Goal: Task Accomplishment & Management: Manage account settings

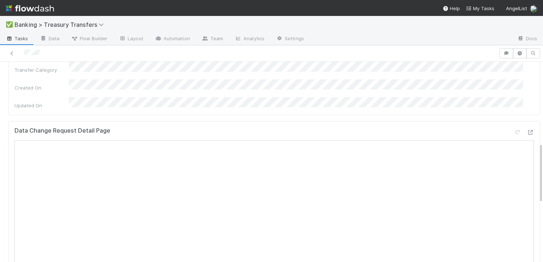
scroll to position [269, 0]
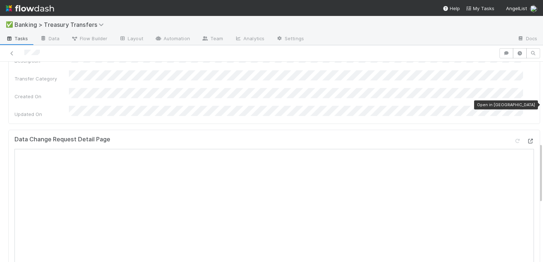
click at [527, 139] on icon at bounding box center [530, 141] width 7 height 5
click at [11, 51] on icon at bounding box center [11, 53] width 7 height 5
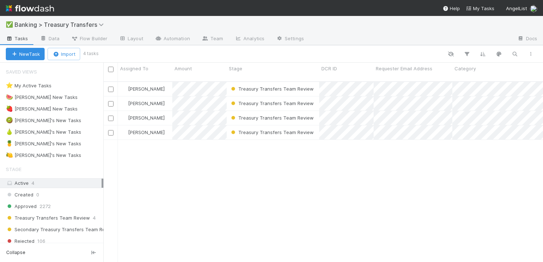
scroll to position [181, 434]
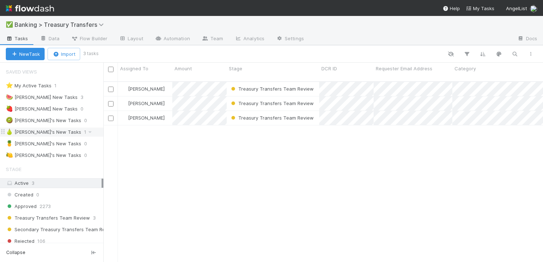
click at [38, 135] on div "🍐 David's New Tasks" at bounding box center [43, 132] width 75 height 9
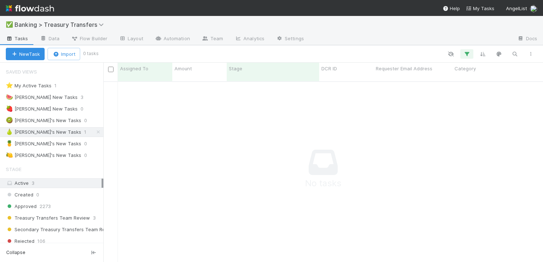
scroll to position [176, 434]
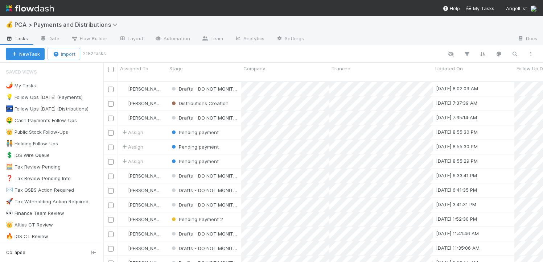
scroll to position [181, 434]
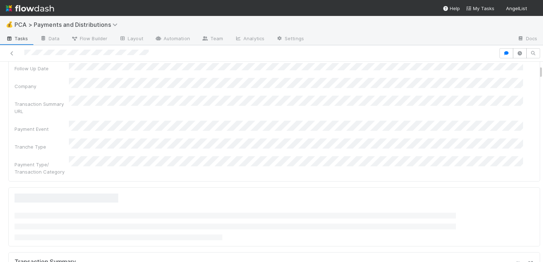
scroll to position [157, 0]
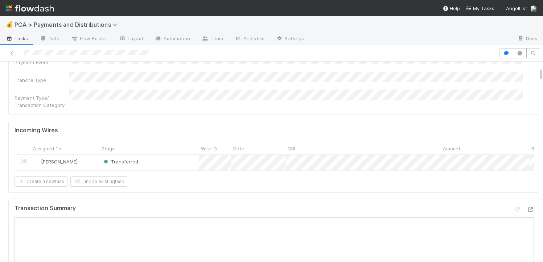
click at [527, 207] on icon at bounding box center [530, 209] width 7 height 5
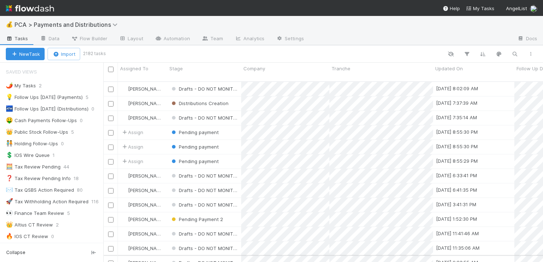
scroll to position [5, 6]
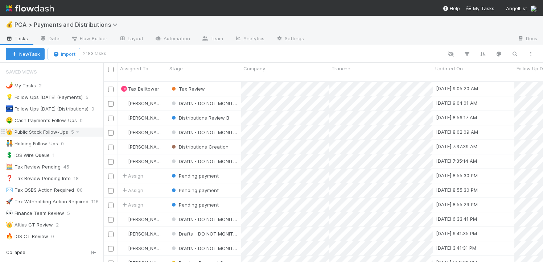
click at [42, 129] on div "👑 Public Stock Follow-Ups" at bounding box center [37, 132] width 62 height 9
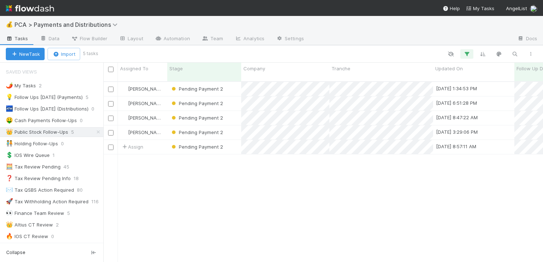
scroll to position [181, 434]
click at [231, 142] on div "Pending Payment 2" at bounding box center [204, 147] width 74 height 14
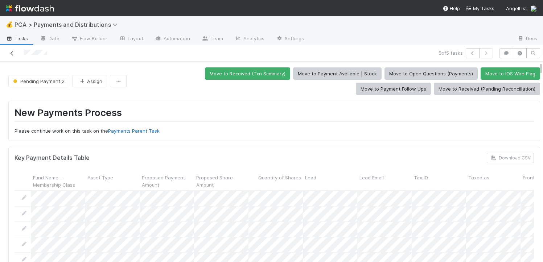
click at [11, 54] on icon at bounding box center [11, 53] width 7 height 5
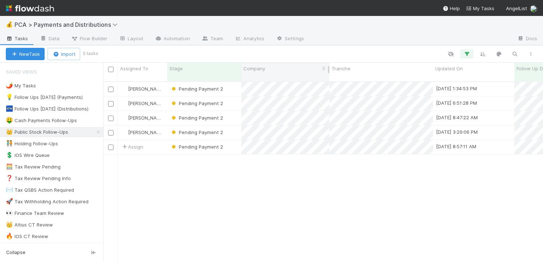
scroll to position [181, 434]
click at [229, 143] on div "Pending Payment 2" at bounding box center [204, 147] width 74 height 14
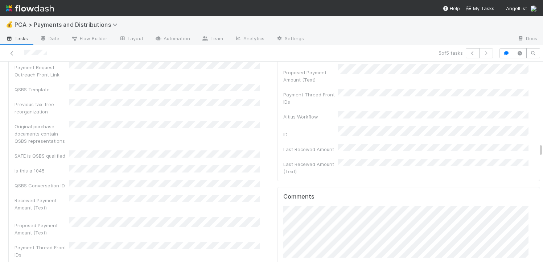
scroll to position [2657, 0]
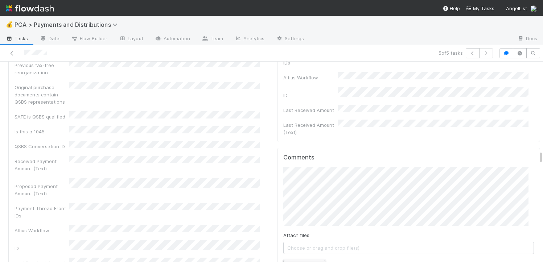
click at [297, 260] on button "Add Comment" at bounding box center [304, 266] width 42 height 12
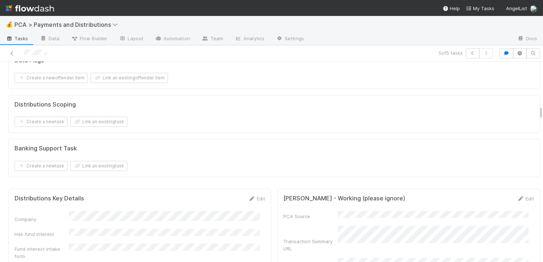
scroll to position [1319, 0]
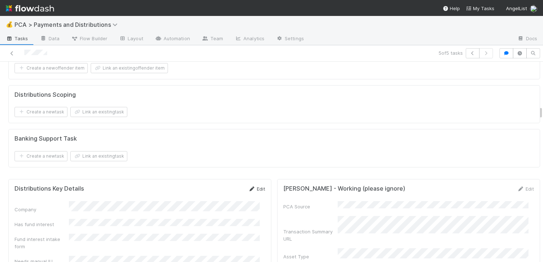
click at [258, 190] on link "Edit" at bounding box center [256, 189] width 17 height 6
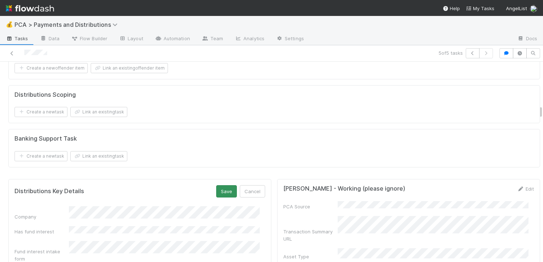
scroll to position [1482, 0]
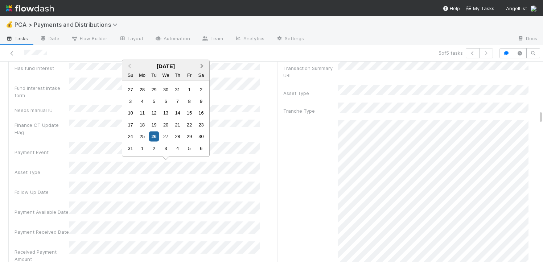
click at [202, 63] on span "Next Month" at bounding box center [202, 66] width 0 height 8
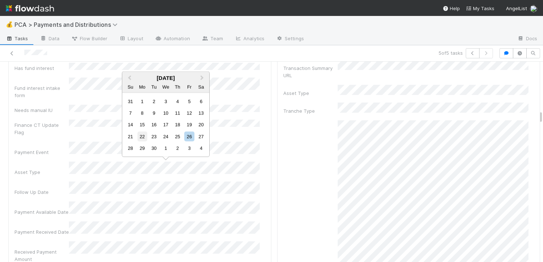
click at [144, 136] on div "22" at bounding box center [142, 137] width 10 height 10
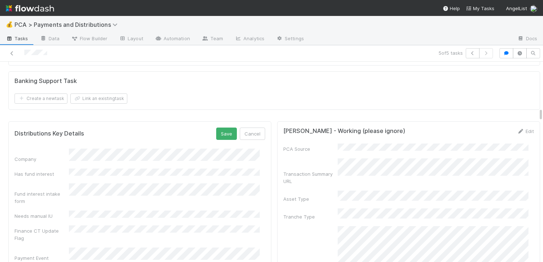
scroll to position [1360, 0]
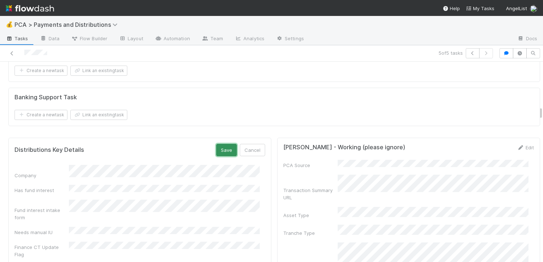
click at [222, 152] on button "Save" at bounding box center [226, 150] width 21 height 12
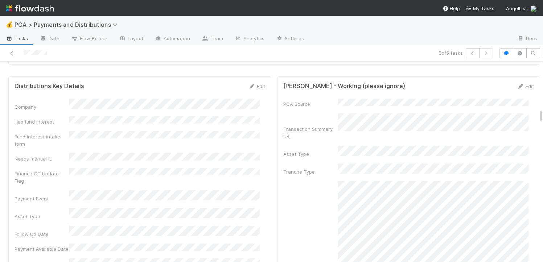
scroll to position [1423, 0]
click at [257, 88] on link "Edit" at bounding box center [256, 85] width 17 height 6
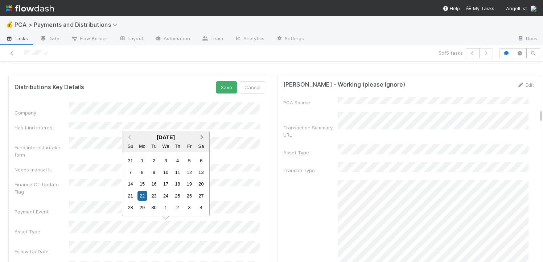
click at [202, 136] on span "Next Month" at bounding box center [202, 137] width 0 height 8
click at [167, 163] on div "1" at bounding box center [166, 161] width 10 height 10
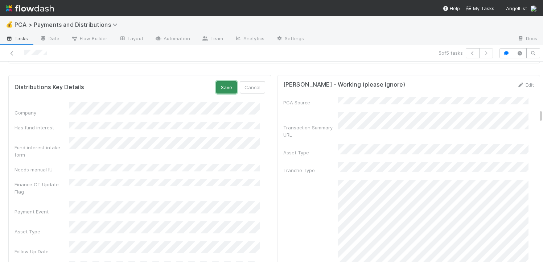
click at [220, 88] on button "Save" at bounding box center [226, 87] width 21 height 12
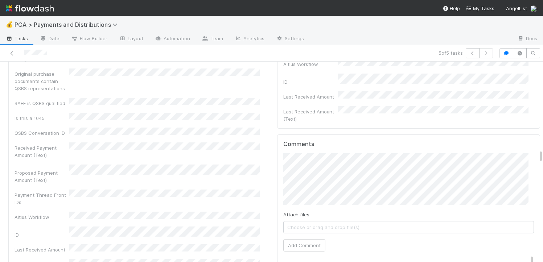
scroll to position [2730, 0]
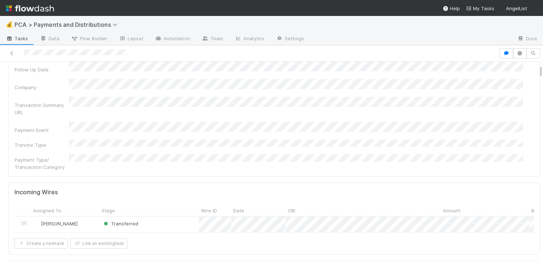
scroll to position [175, 0]
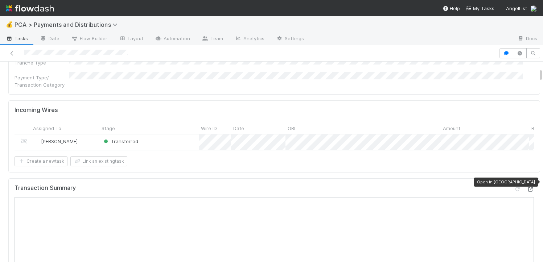
click at [527, 187] on icon at bounding box center [530, 189] width 7 height 5
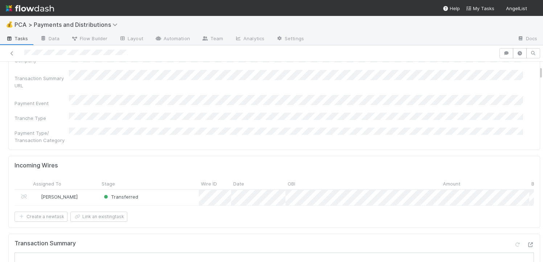
scroll to position [191, 0]
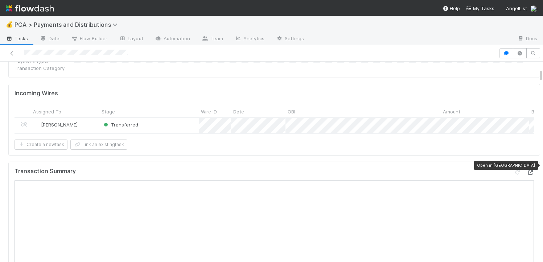
click at [527, 170] on icon at bounding box center [530, 172] width 7 height 5
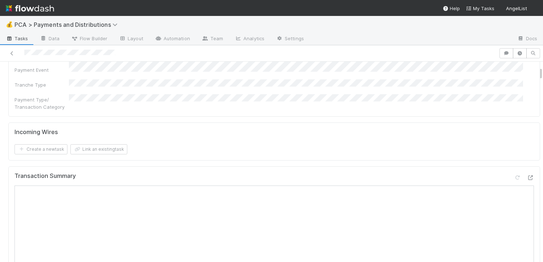
scroll to position [193, 0]
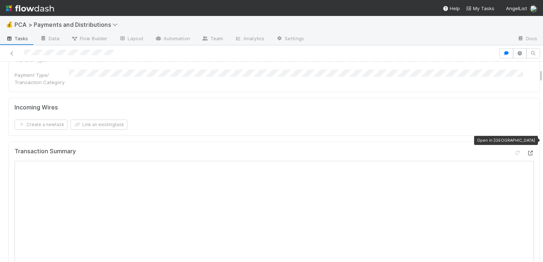
click at [527, 149] on div at bounding box center [530, 152] width 7 height 7
click at [172, 104] on div "Incoming Wires" at bounding box center [274, 107] width 519 height 7
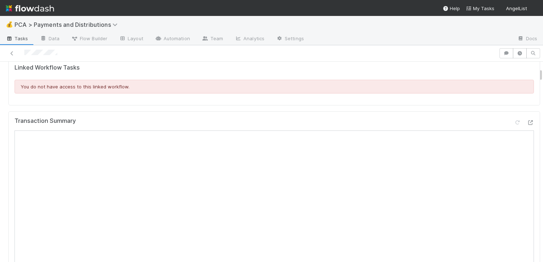
scroll to position [242, 0]
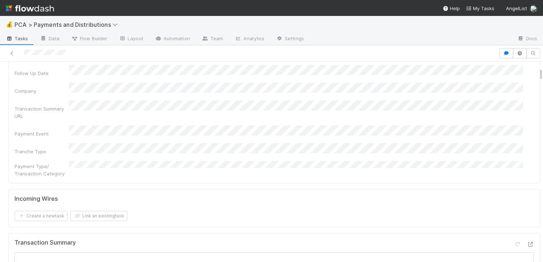
scroll to position [183, 0]
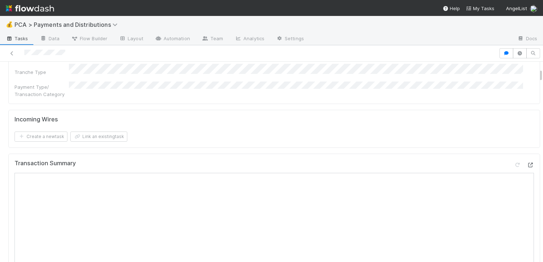
click at [527, 161] on div at bounding box center [530, 164] width 7 height 7
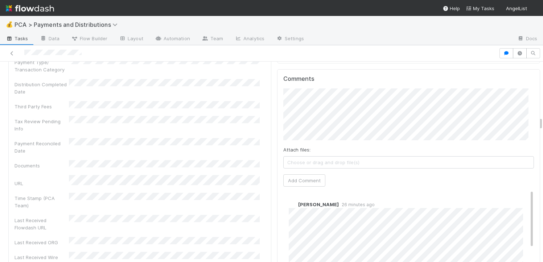
scroll to position [1443, 0]
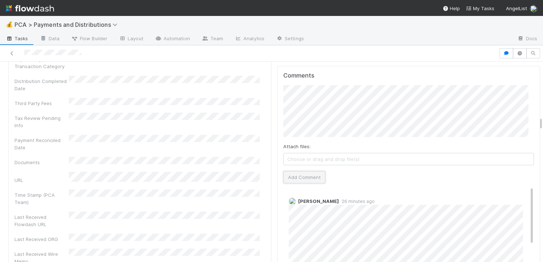
click at [297, 171] on button "Add Comment" at bounding box center [304, 177] width 42 height 12
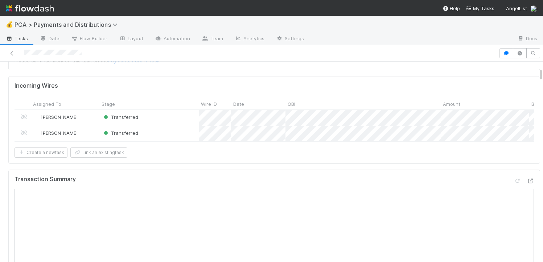
scroll to position [0, 0]
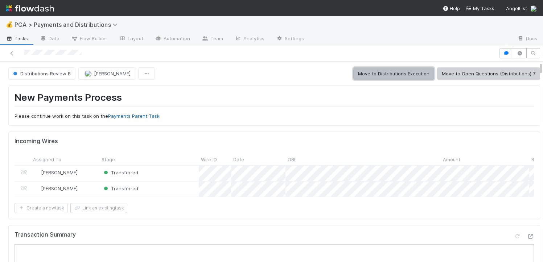
click at [375, 74] on button "Move to Distributions Execution" at bounding box center [393, 73] width 81 height 12
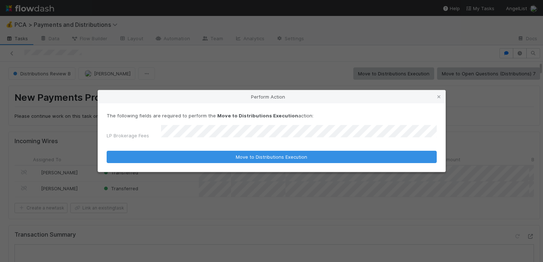
click at [107, 151] on button "Move to Distributions Execution" at bounding box center [272, 157] width 330 height 12
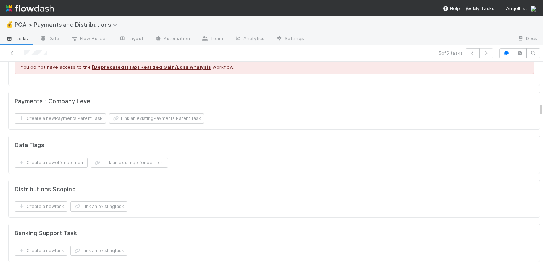
scroll to position [1426, 0]
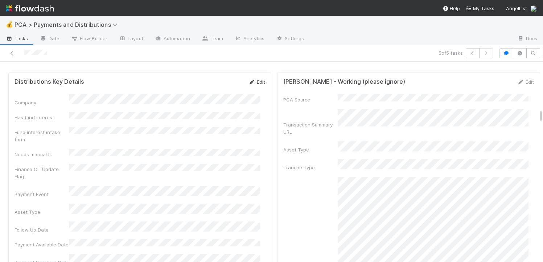
click at [254, 84] on link "Edit" at bounding box center [256, 82] width 17 height 6
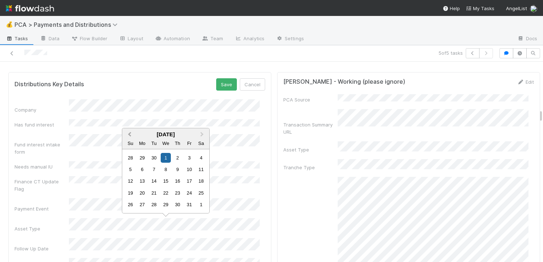
click at [129, 131] on button "Previous Month" at bounding box center [129, 135] width 12 height 12
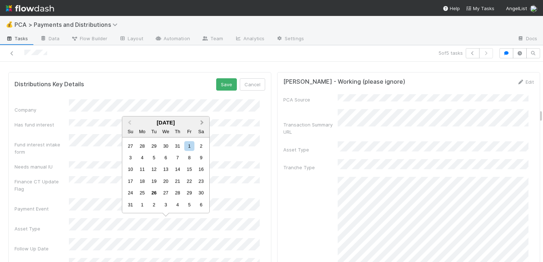
click at [201, 127] on button "Next Month" at bounding box center [203, 123] width 12 height 12
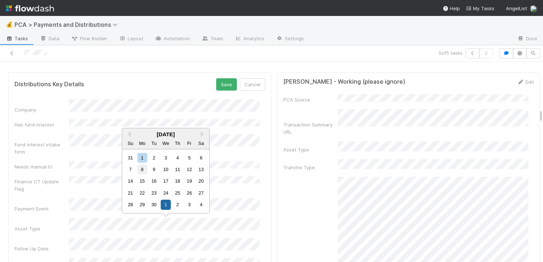
click at [144, 170] on div "8" at bounding box center [142, 170] width 10 height 10
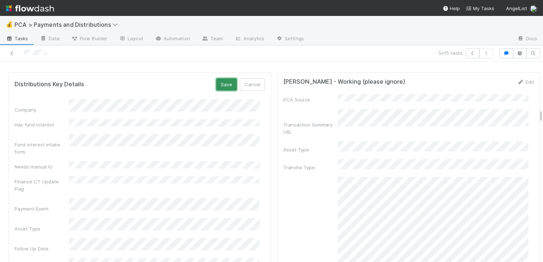
click at [219, 83] on button "Save" at bounding box center [226, 84] width 21 height 12
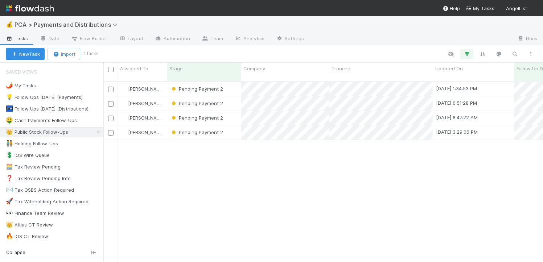
scroll to position [181, 434]
click at [230, 82] on div "Pending Payment 2" at bounding box center [204, 89] width 74 height 14
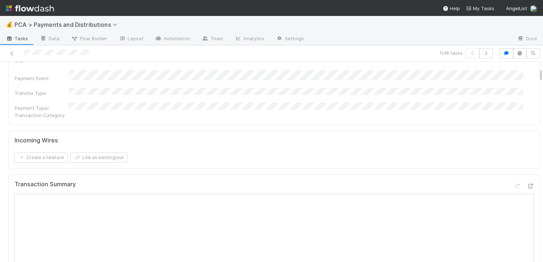
scroll to position [185, 0]
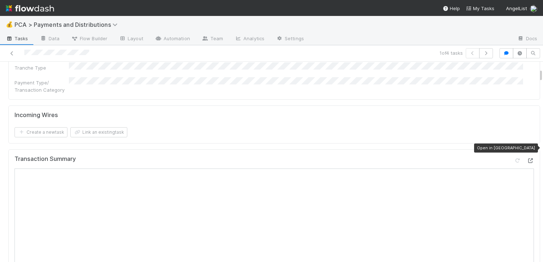
click at [527, 158] on icon at bounding box center [530, 160] width 7 height 5
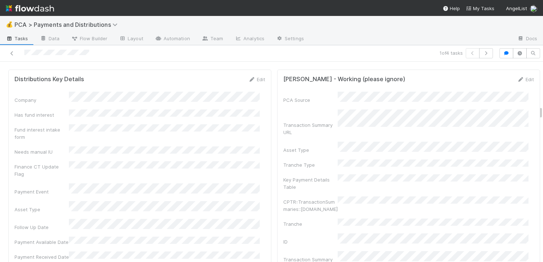
scroll to position [1110, 0]
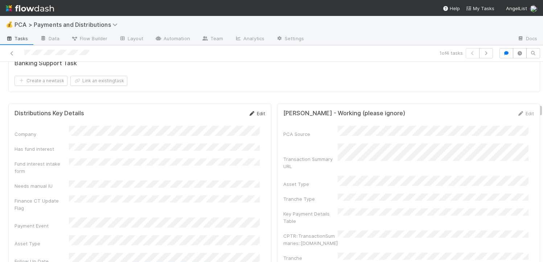
click at [254, 111] on link "Edit" at bounding box center [256, 114] width 17 height 6
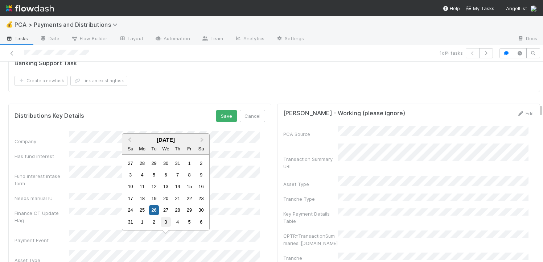
click at [168, 225] on div "3" at bounding box center [166, 222] width 10 height 10
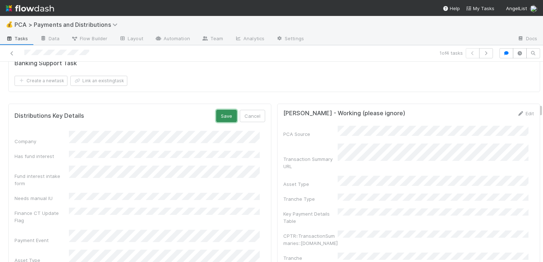
click at [222, 110] on button "Save" at bounding box center [226, 116] width 21 height 12
click at [12, 56] on link at bounding box center [11, 53] width 7 height 7
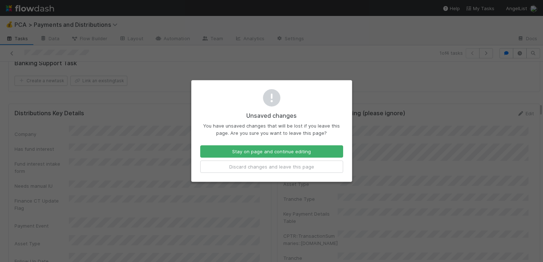
click at [181, 182] on div "Unsaved changes You have unsaved changes that will be lost if you leave this pa…" at bounding box center [271, 131] width 543 height 262
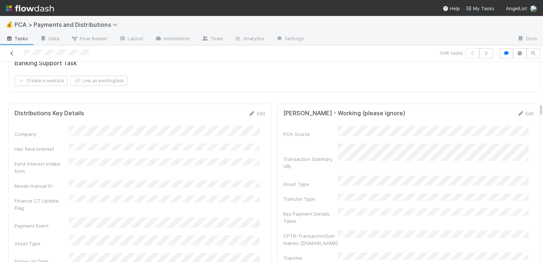
click at [13, 54] on icon at bounding box center [11, 53] width 7 height 5
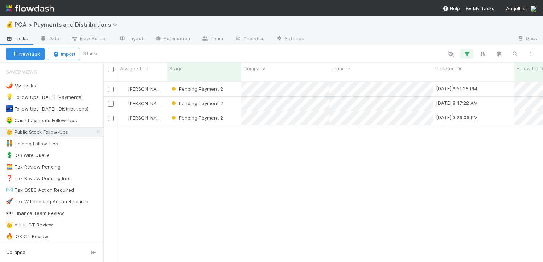
scroll to position [181, 434]
click at [233, 84] on div "Pending Payment 2" at bounding box center [204, 89] width 74 height 14
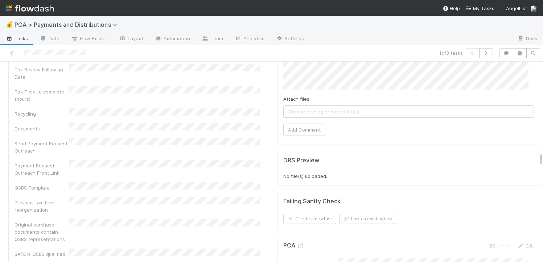
scroll to position [2206, 0]
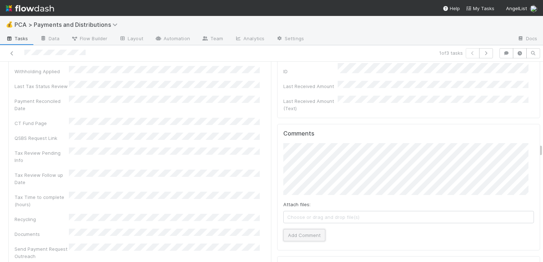
click at [289, 229] on button "Add Comment" at bounding box center [304, 235] width 42 height 12
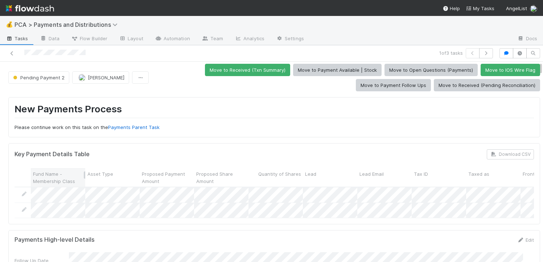
scroll to position [0, 0]
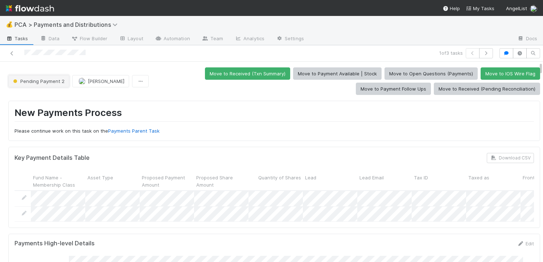
click at [59, 78] on span "Pending Payment 2" at bounding box center [38, 81] width 53 height 6
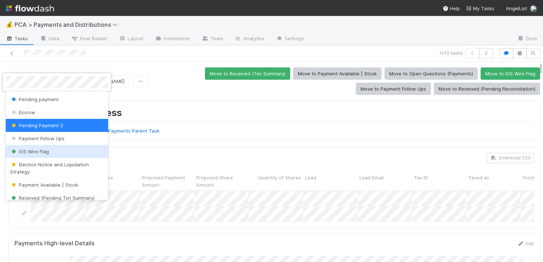
scroll to position [228, 0]
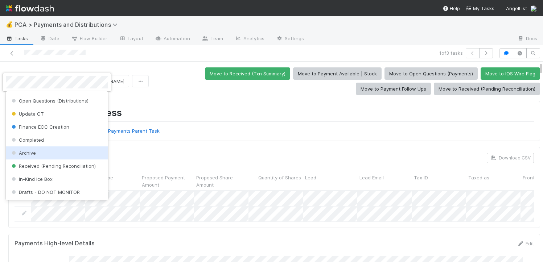
click at [48, 154] on div "Archive" at bounding box center [57, 153] width 102 height 13
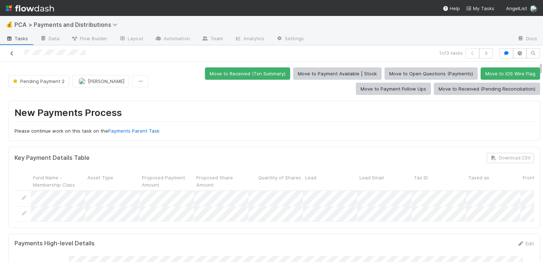
click at [13, 55] on icon at bounding box center [11, 53] width 7 height 5
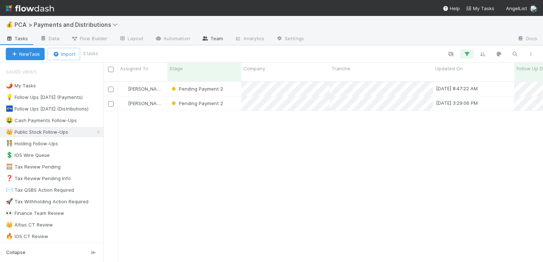
scroll to position [181, 434]
click at [233, 83] on div "Pending Payment 2" at bounding box center [204, 89] width 74 height 14
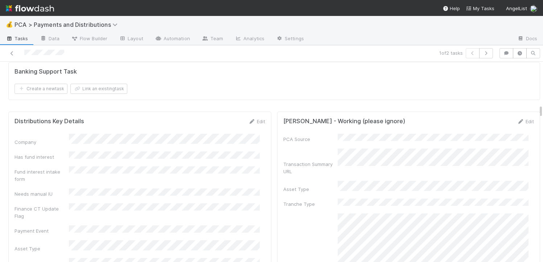
scroll to position [1114, 0]
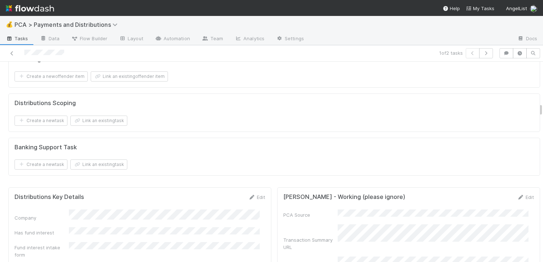
click at [251, 194] on link "Edit" at bounding box center [256, 197] width 17 height 6
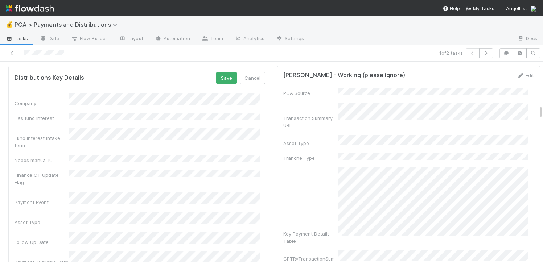
scroll to position [1310, 0]
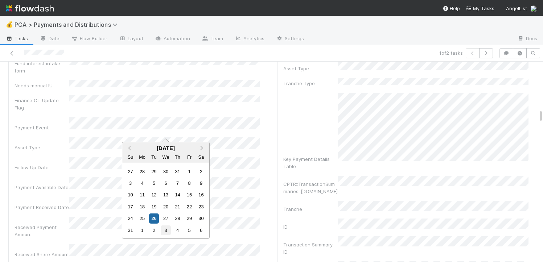
click at [167, 231] on div "3" at bounding box center [166, 231] width 10 height 10
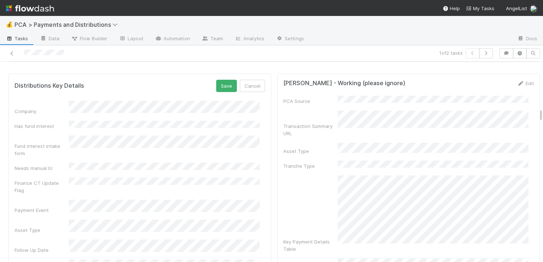
scroll to position [1199, 0]
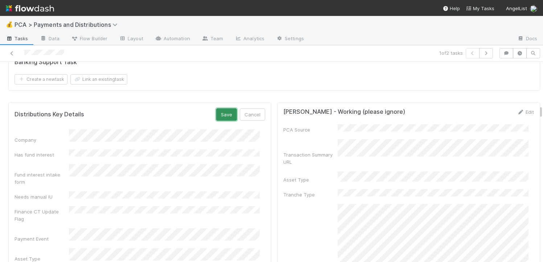
click at [224, 108] on button "Save" at bounding box center [226, 114] width 21 height 12
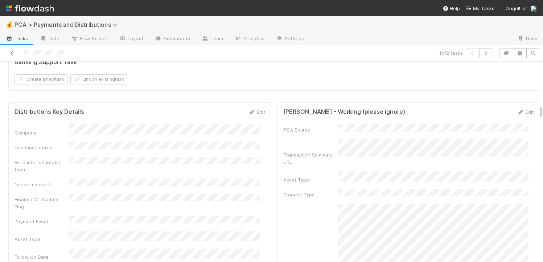
click at [9, 53] on icon at bounding box center [11, 53] width 7 height 5
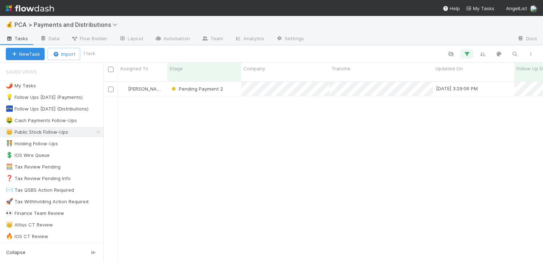
scroll to position [181, 434]
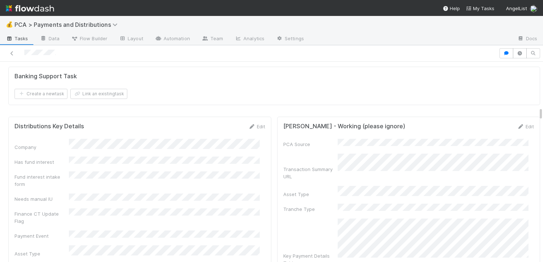
scroll to position [1275, 0]
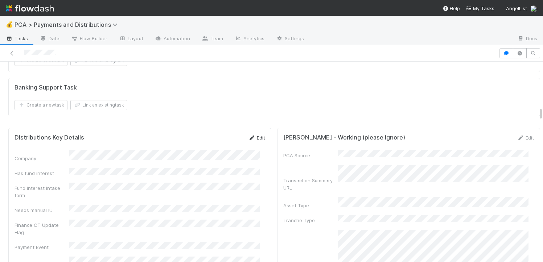
click at [255, 141] on link "Edit" at bounding box center [256, 138] width 17 height 6
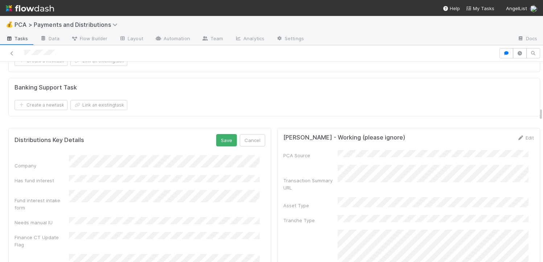
scroll to position [1461, 0]
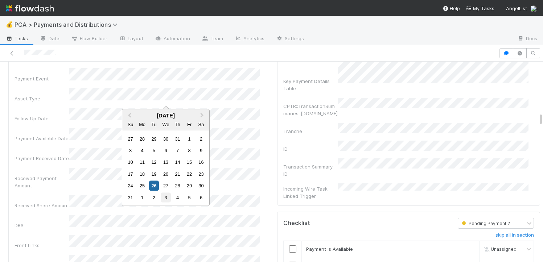
click at [167, 196] on div "3" at bounding box center [166, 198] width 10 height 10
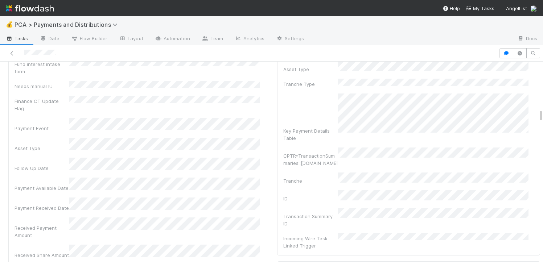
scroll to position [1353, 0]
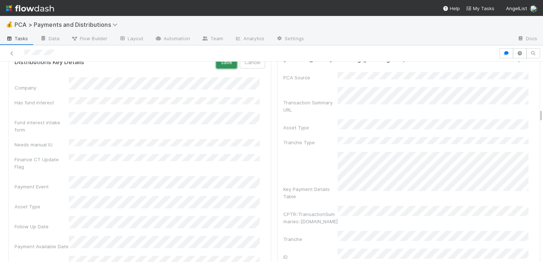
click at [224, 69] on button "Save" at bounding box center [226, 62] width 21 height 12
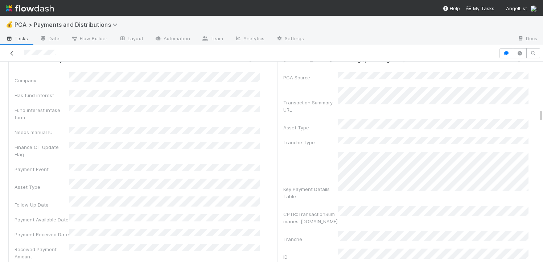
click at [12, 53] on icon at bounding box center [11, 53] width 7 height 5
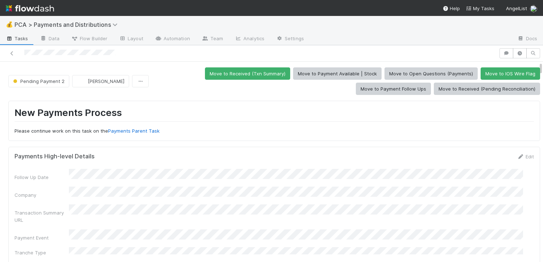
click at [160, 104] on div "New Payments Process Please continue work on this task on the Payments Parent T…" at bounding box center [274, 121] width 532 height 40
